Goal: Check status: Check status

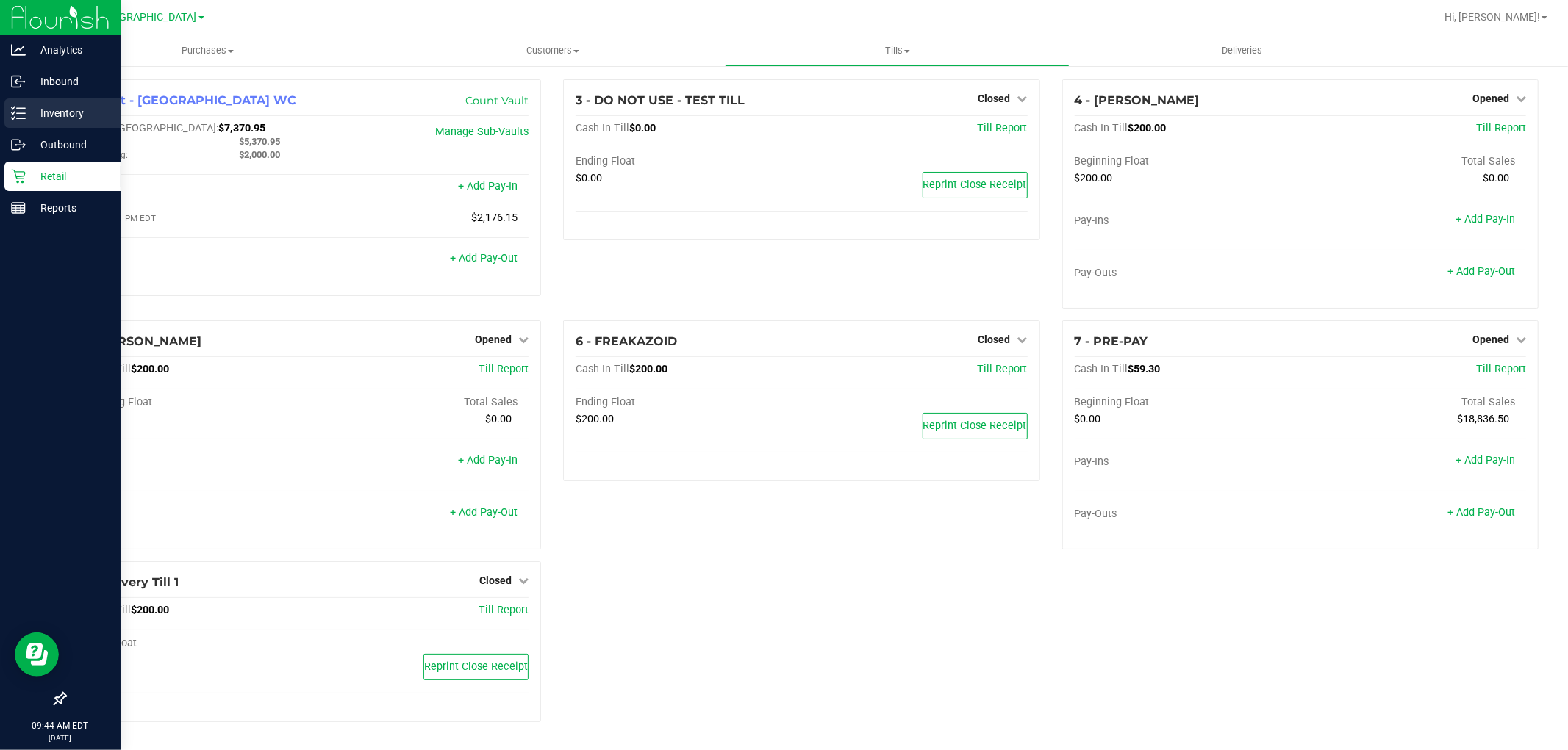
click at [89, 122] on div "Inventory" at bounding box center [62, 113] width 116 height 30
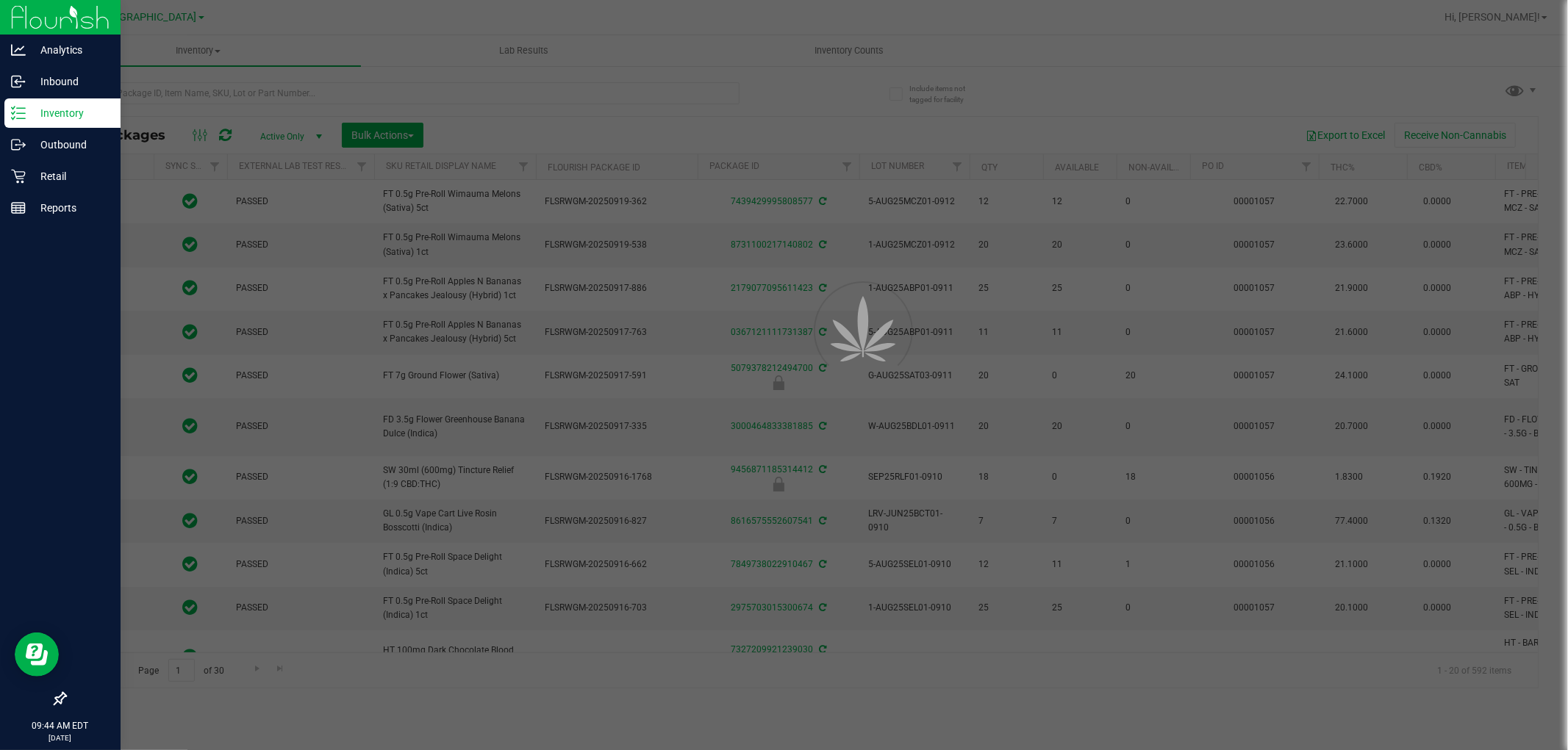
type input "[DATE]"
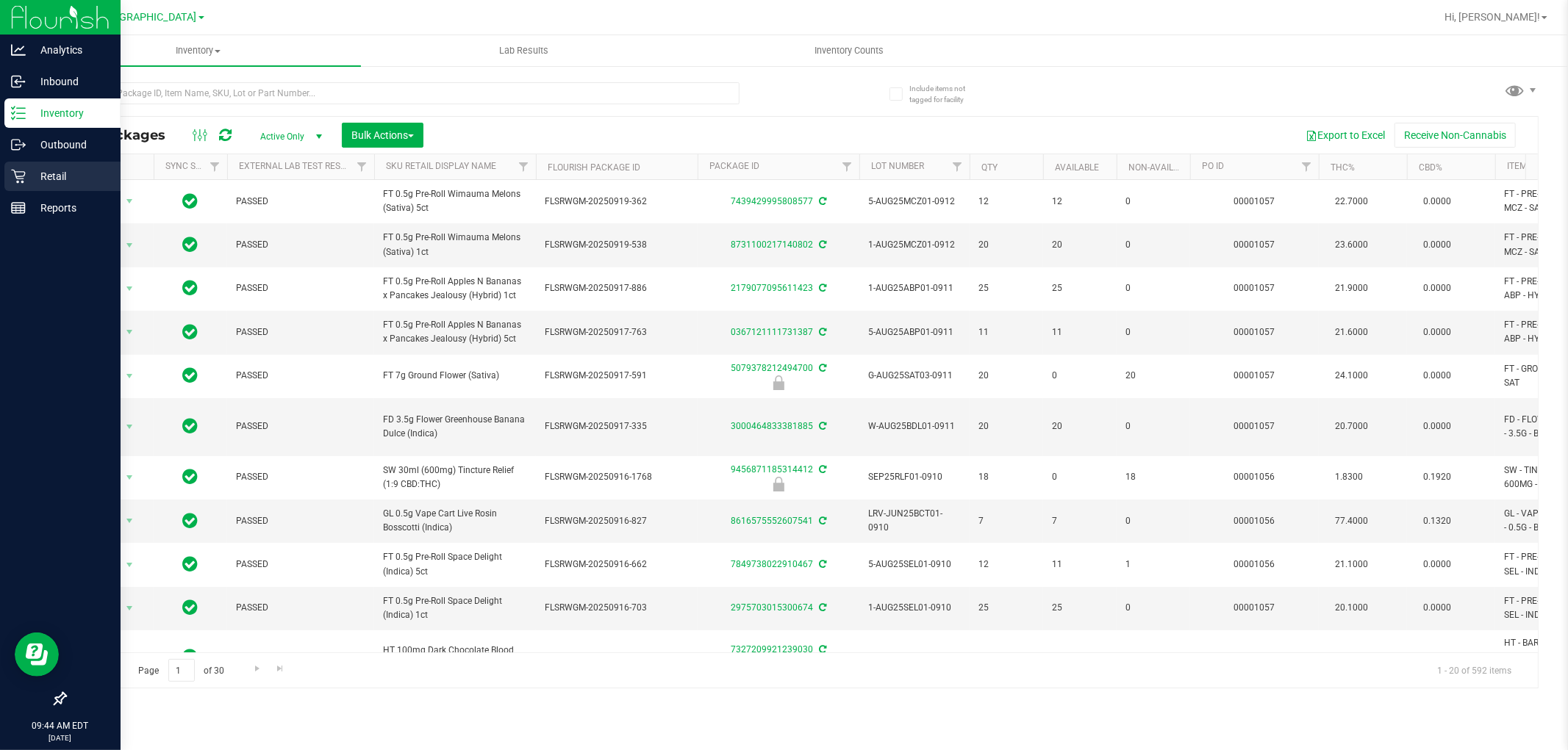
click at [30, 181] on p "Retail" at bounding box center [70, 176] width 88 height 18
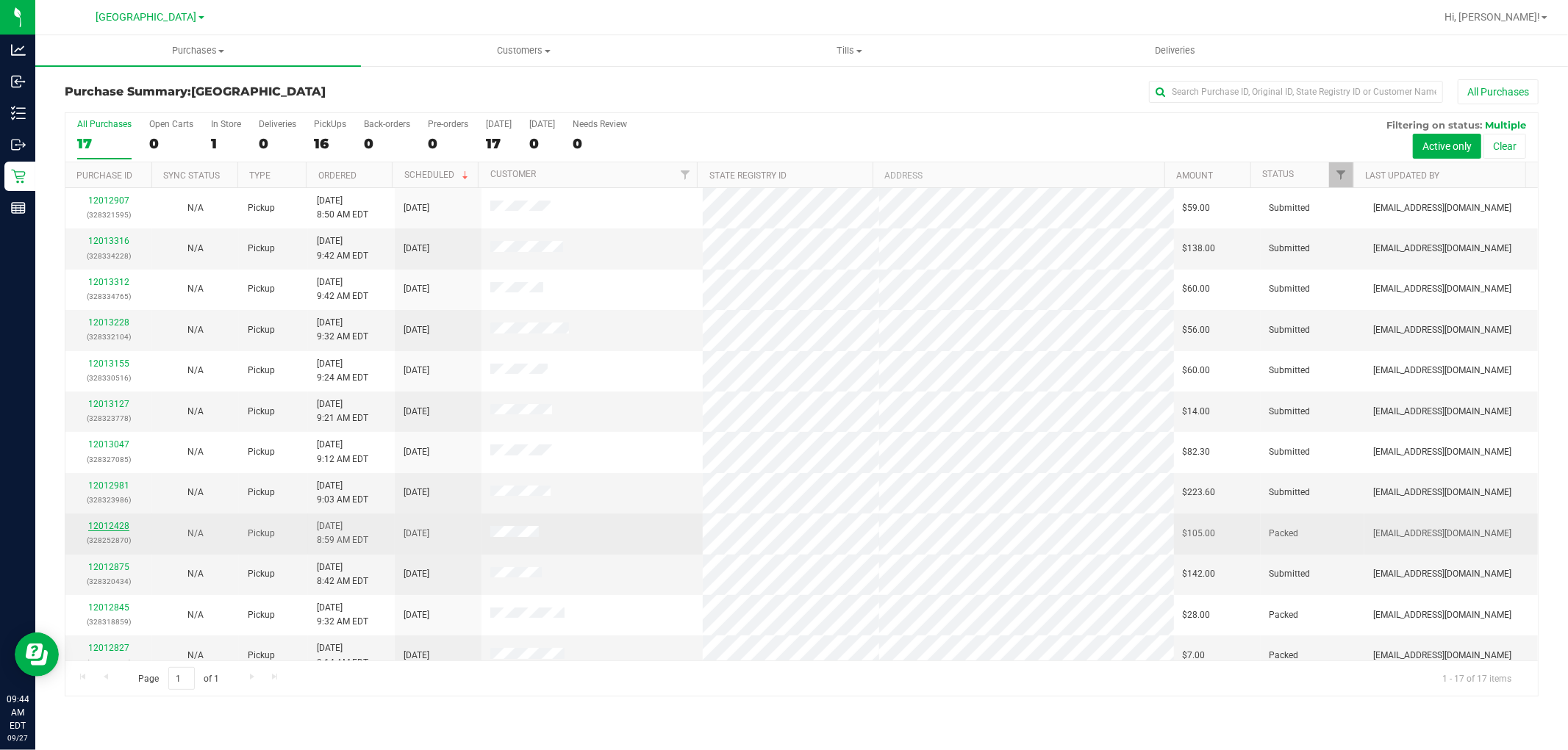
click at [112, 525] on link "12012428" at bounding box center [109, 525] width 41 height 10
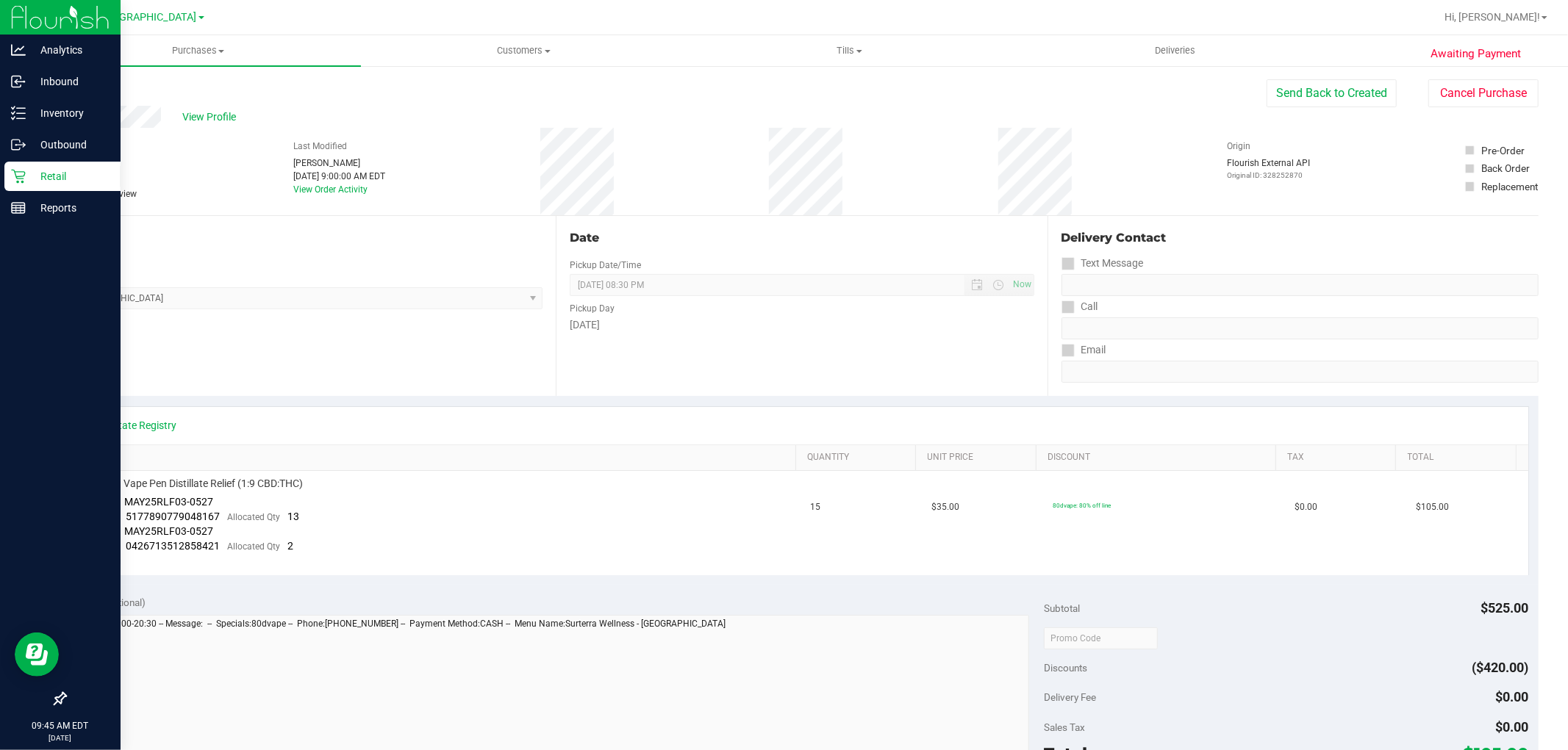
click at [54, 179] on p "Retail" at bounding box center [70, 176] width 88 height 18
